Goal: Information Seeking & Learning: Understand process/instructions

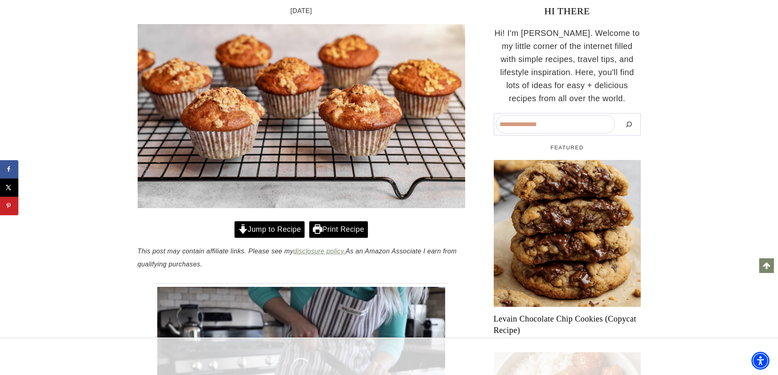
click at [272, 230] on link "Jump to Recipe" at bounding box center [270, 229] width 70 height 17
